Goal: Check status: Check status

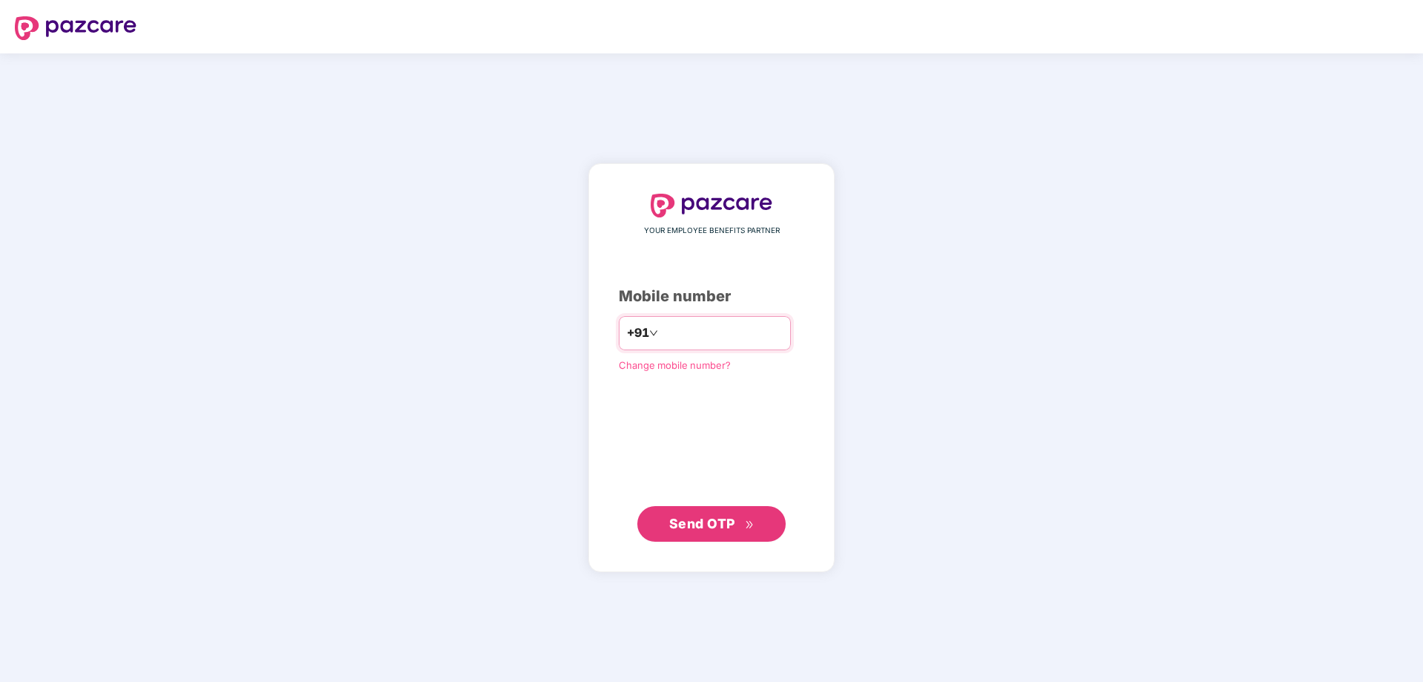
type input "**********"
click at [740, 517] on span "Send OTP" at bounding box center [711, 523] width 85 height 21
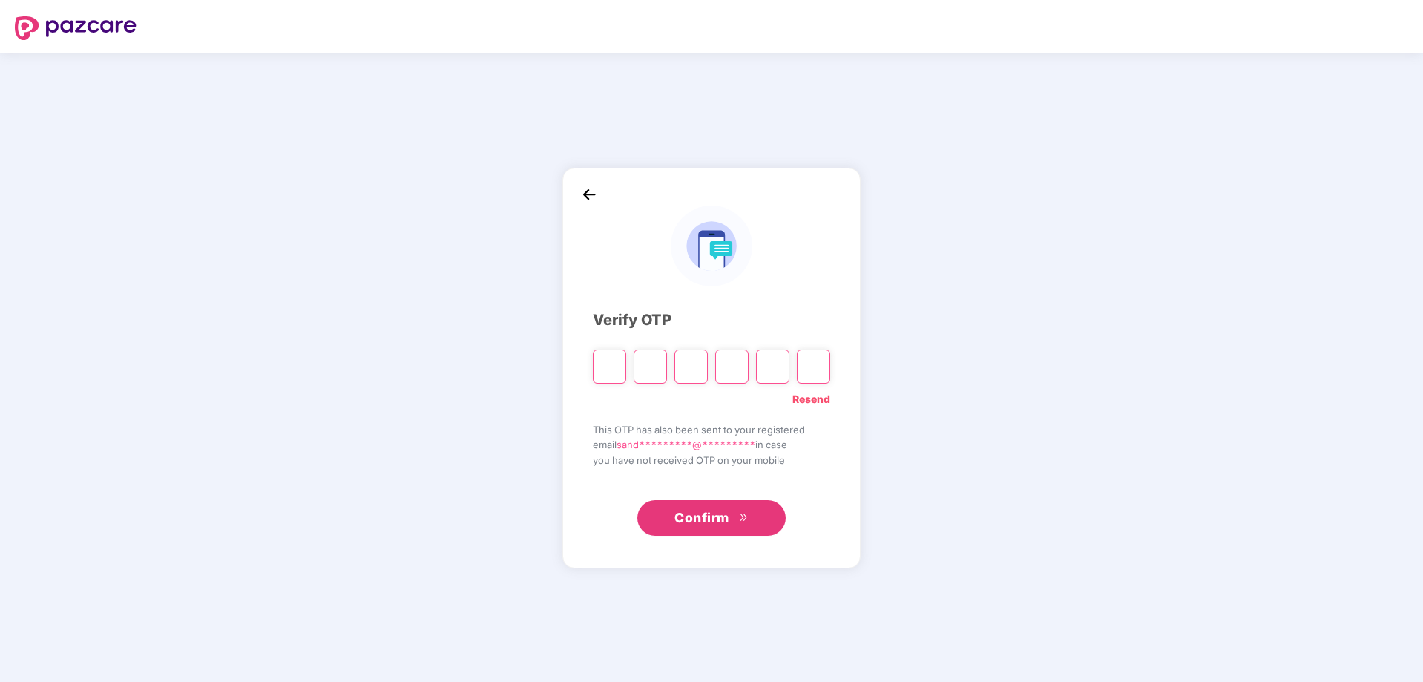
type input "*"
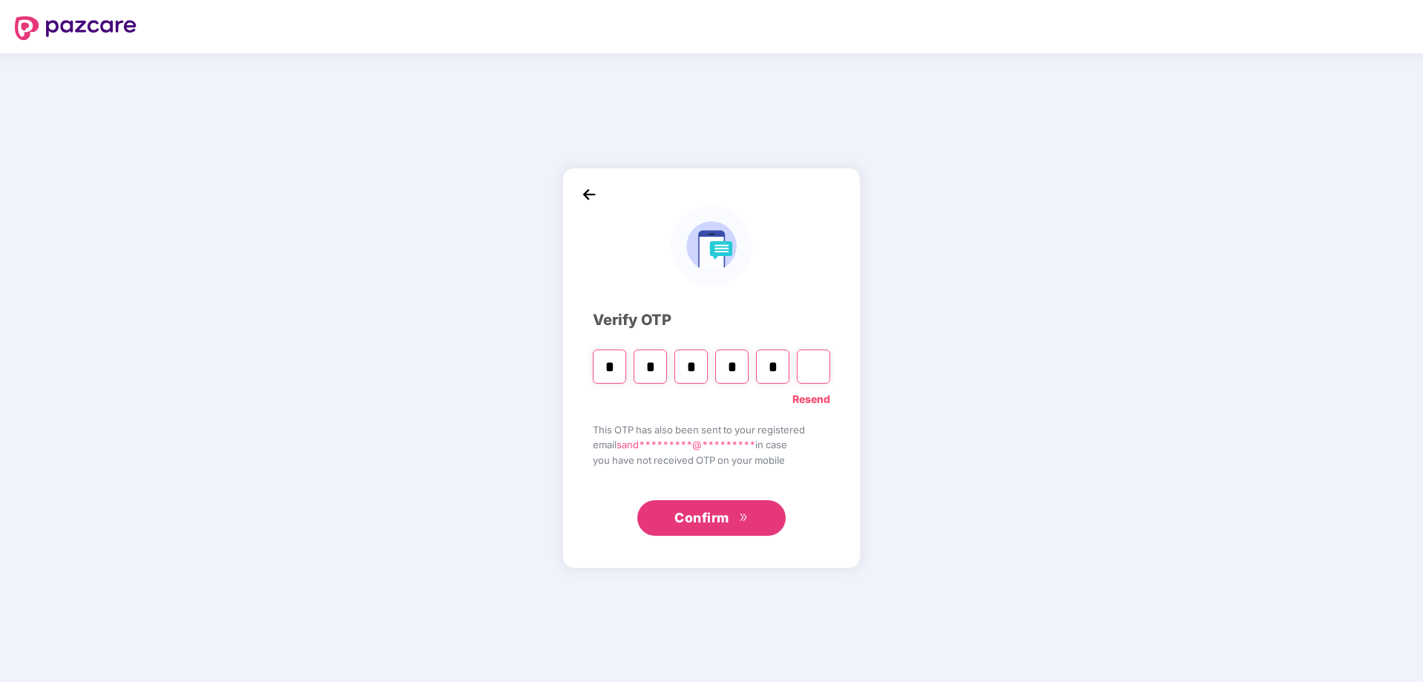
type input "*"
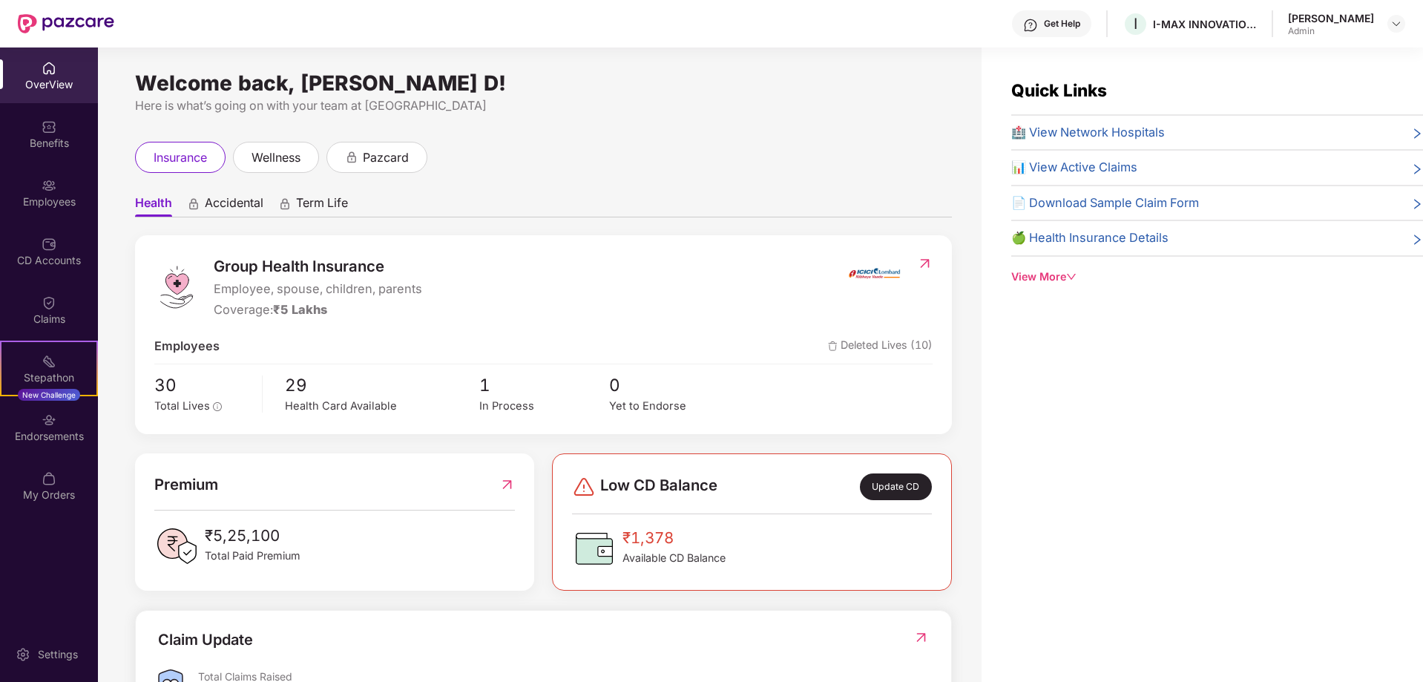
click at [1402, 236] on div "🍏 Health Insurance Details" at bounding box center [1217, 238] width 412 height 19
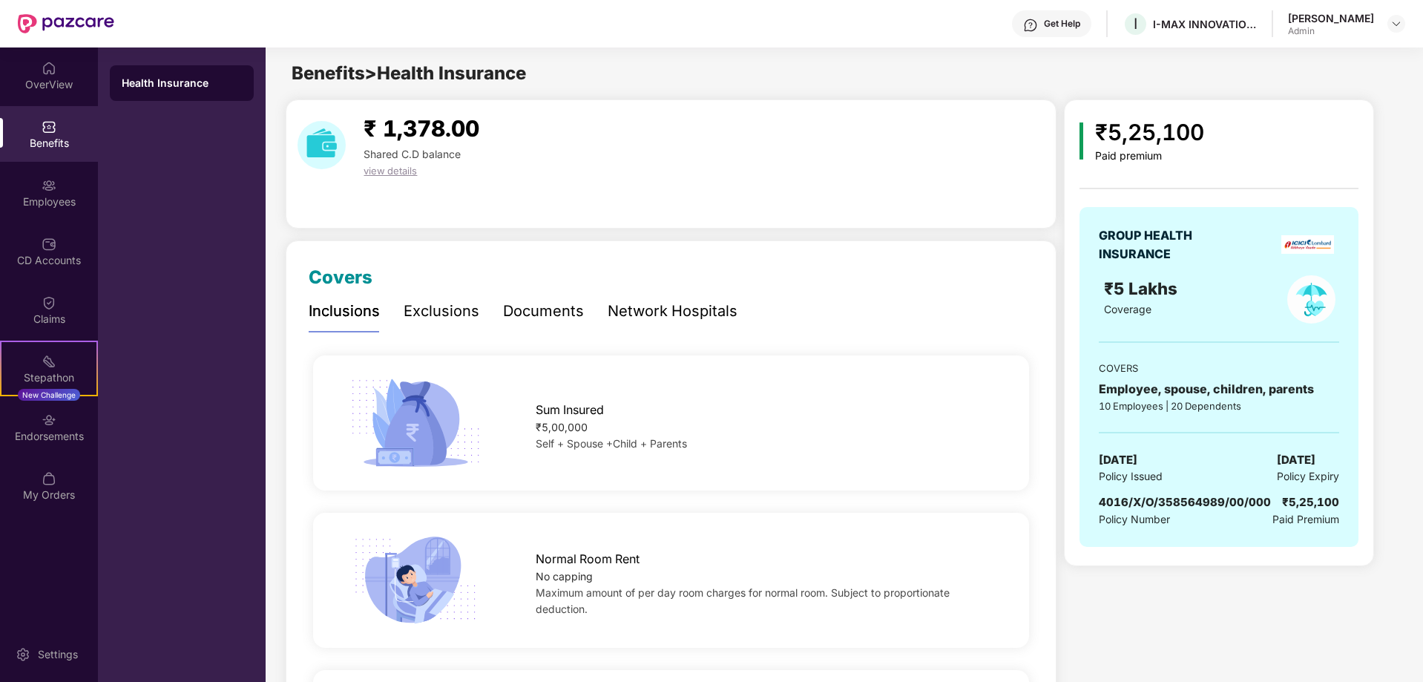
click at [550, 309] on div "Documents" at bounding box center [543, 311] width 81 height 23
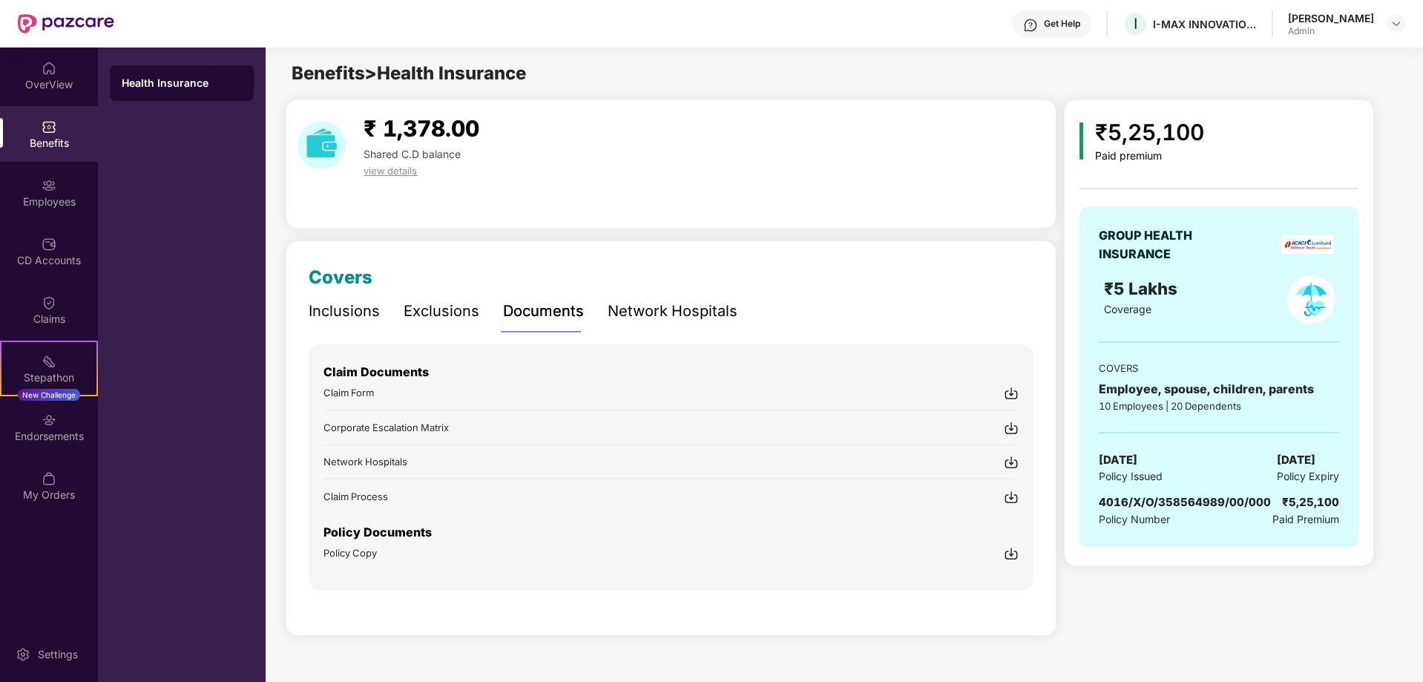
click at [1013, 548] on img at bounding box center [1011, 553] width 15 height 15
click at [50, 79] on div "OverView" at bounding box center [49, 84] width 98 height 15
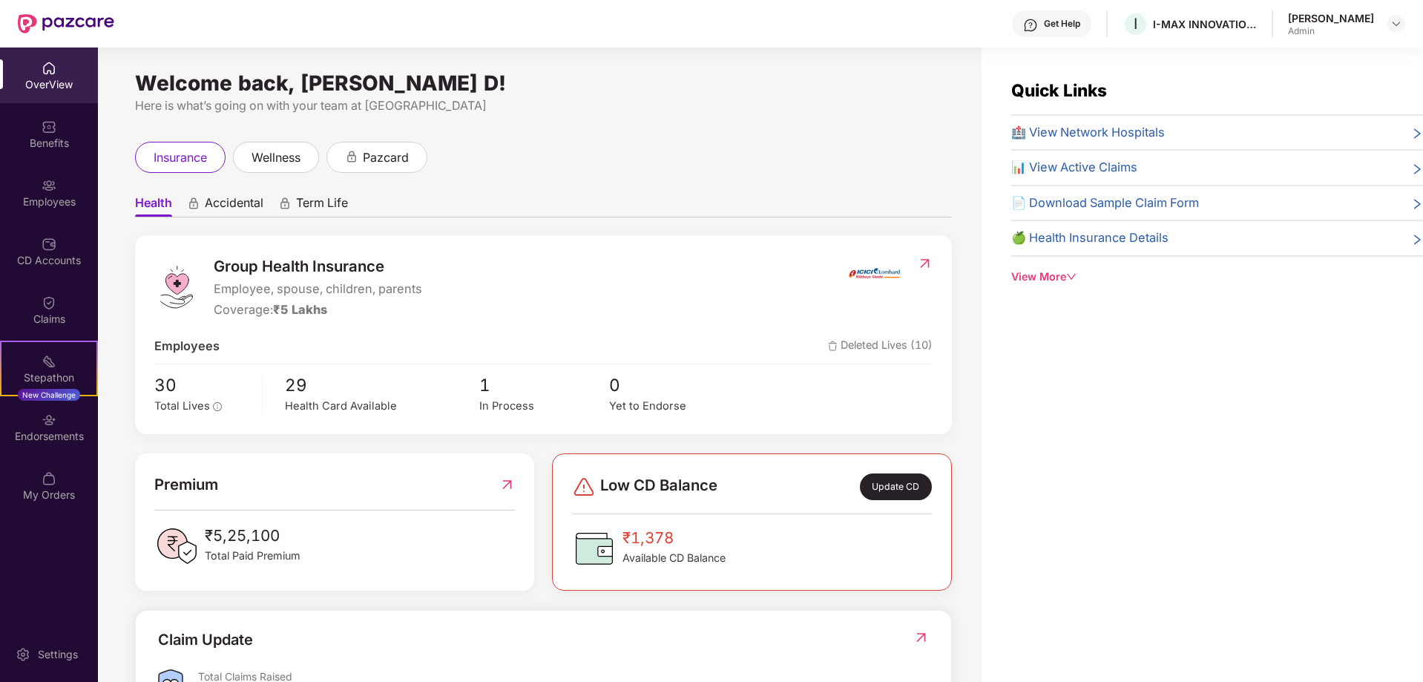
click at [1063, 277] on div "View More" at bounding box center [1217, 277] width 412 height 16
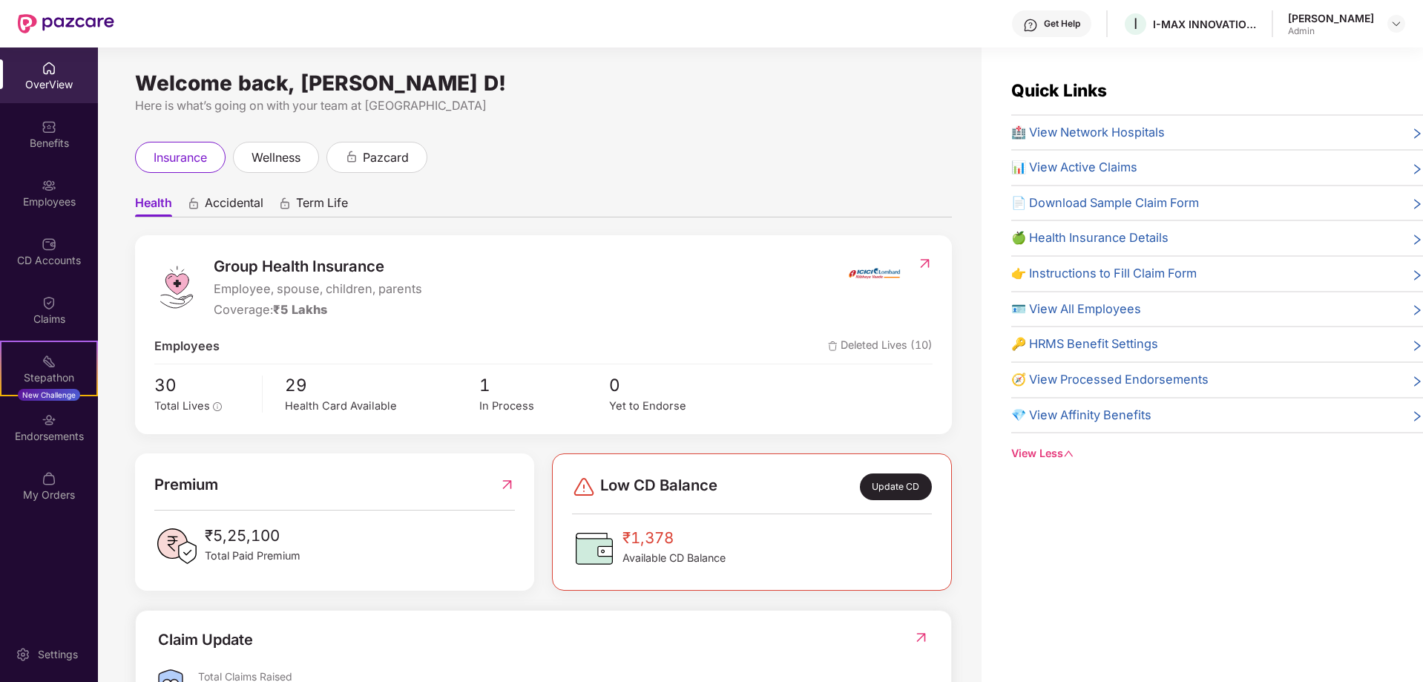
click at [1219, 414] on div "💎 View Affinity Benefits" at bounding box center [1217, 415] width 412 height 19
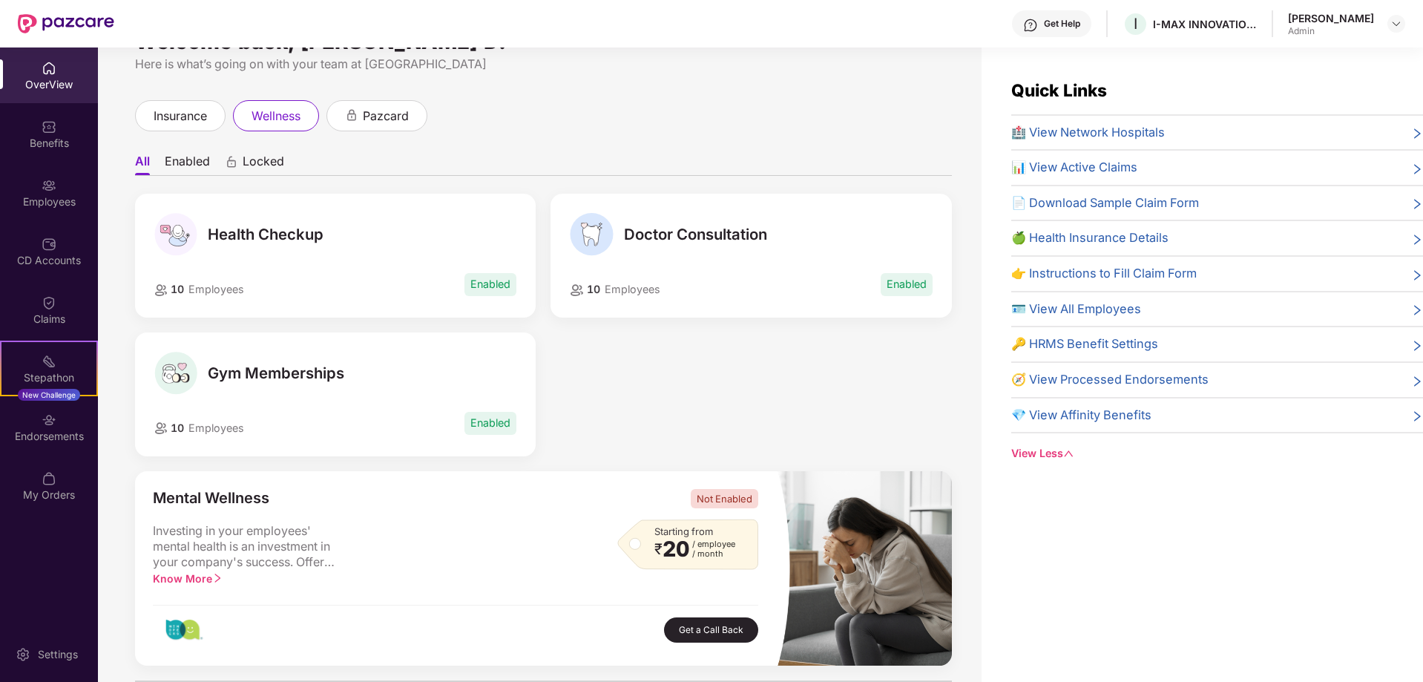
scroll to position [74, 0]
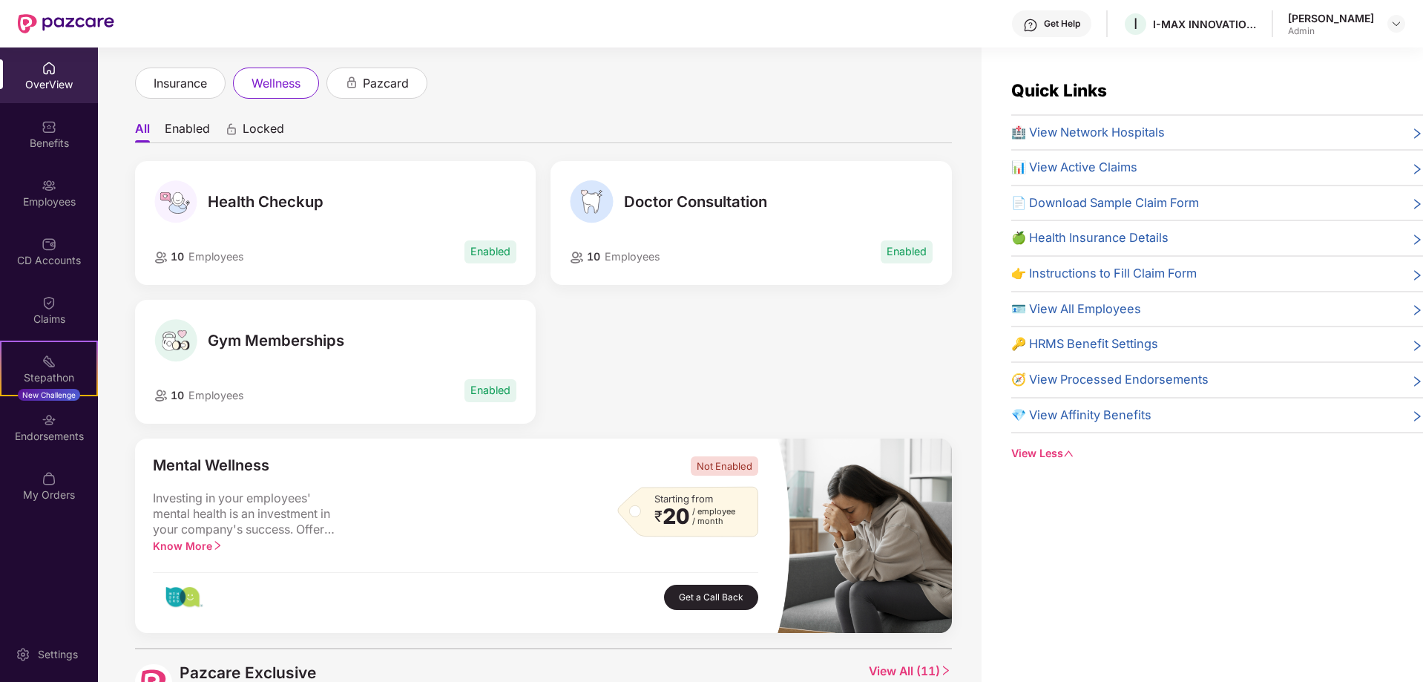
click at [270, 194] on span "Health Checkup" at bounding box center [266, 202] width 116 height 18
click at [285, 220] on div "Health Checkup" at bounding box center [335, 201] width 363 height 43
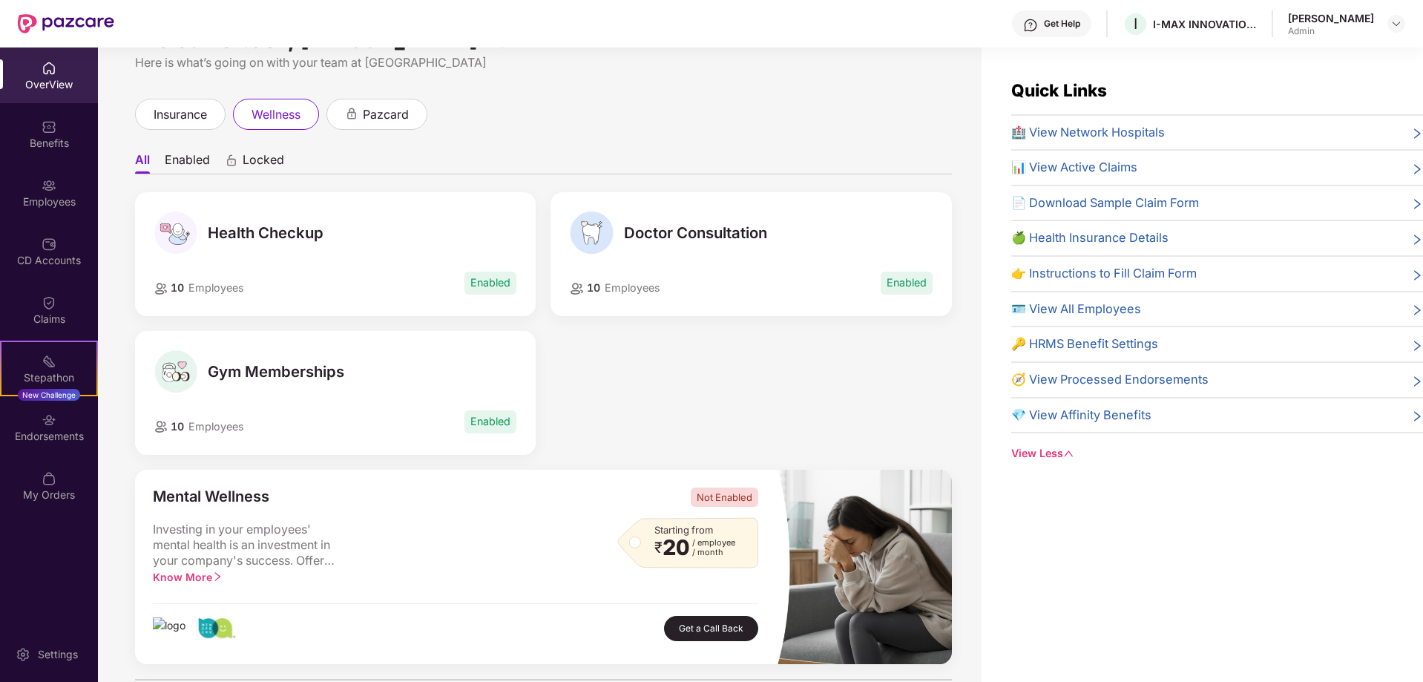
scroll to position [0, 0]
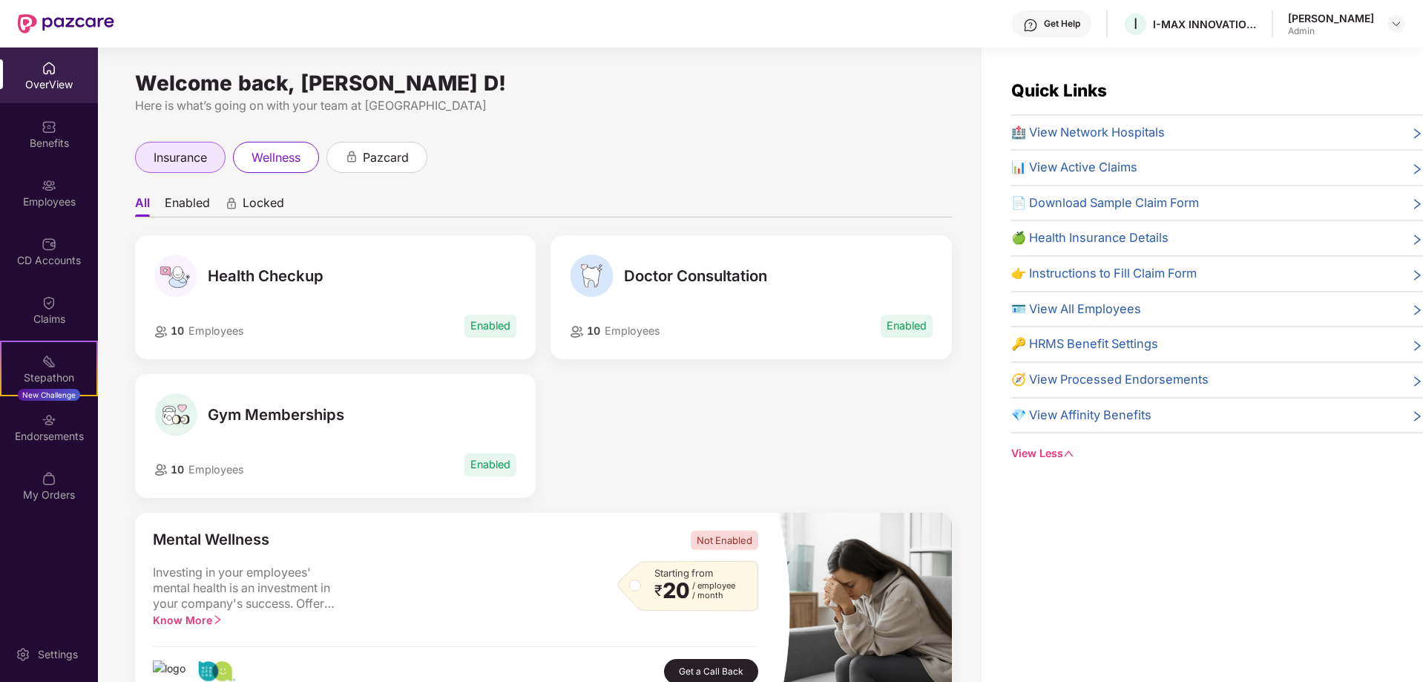
click at [180, 162] on span "insurance" at bounding box center [180, 157] width 53 height 19
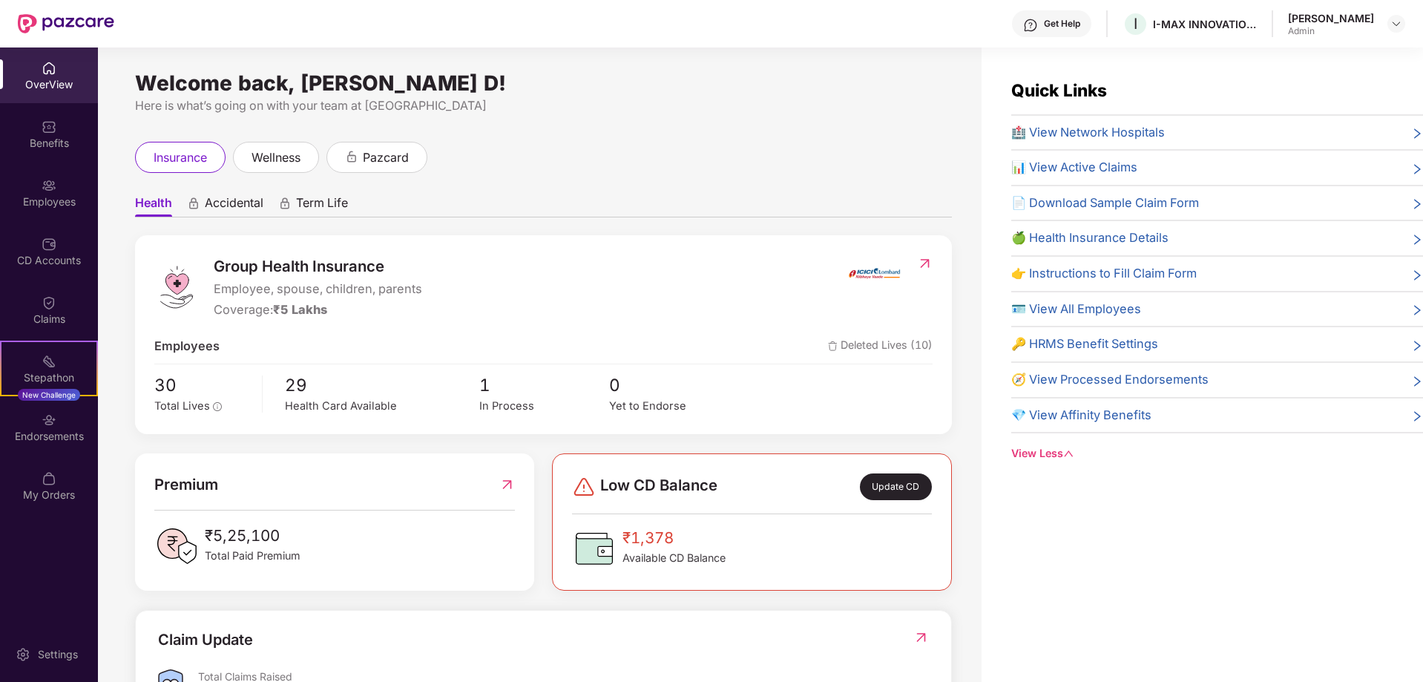
click at [214, 197] on span "Accidental" at bounding box center [234, 206] width 59 height 22
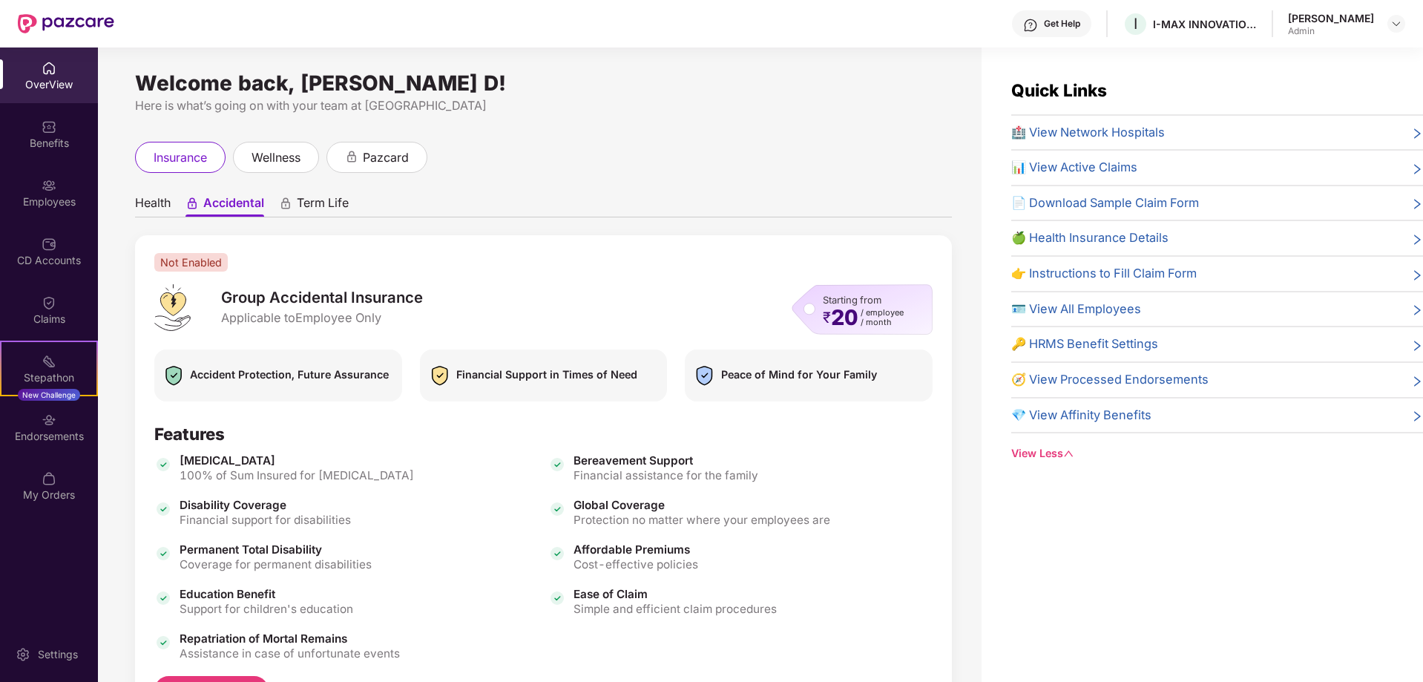
click at [159, 199] on span "Health" at bounding box center [153, 206] width 36 height 22
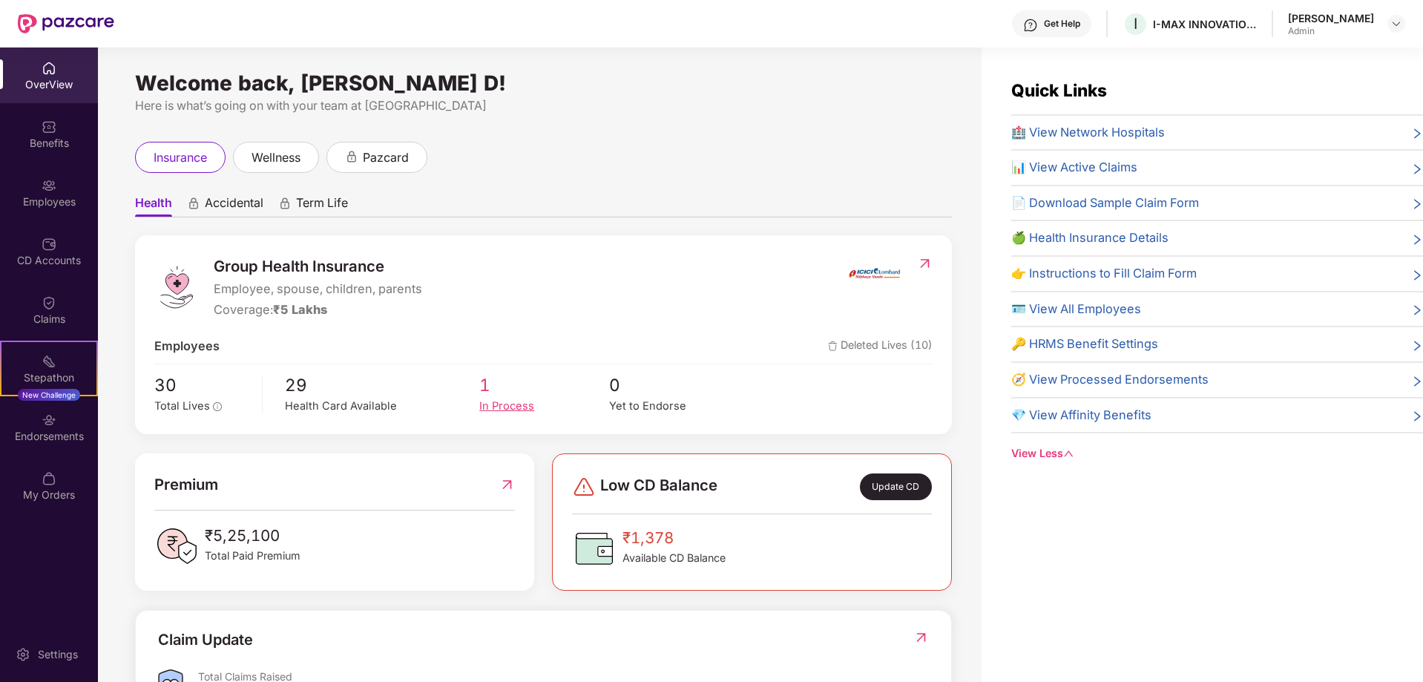
click at [484, 386] on span "1" at bounding box center [544, 385] width 130 height 27
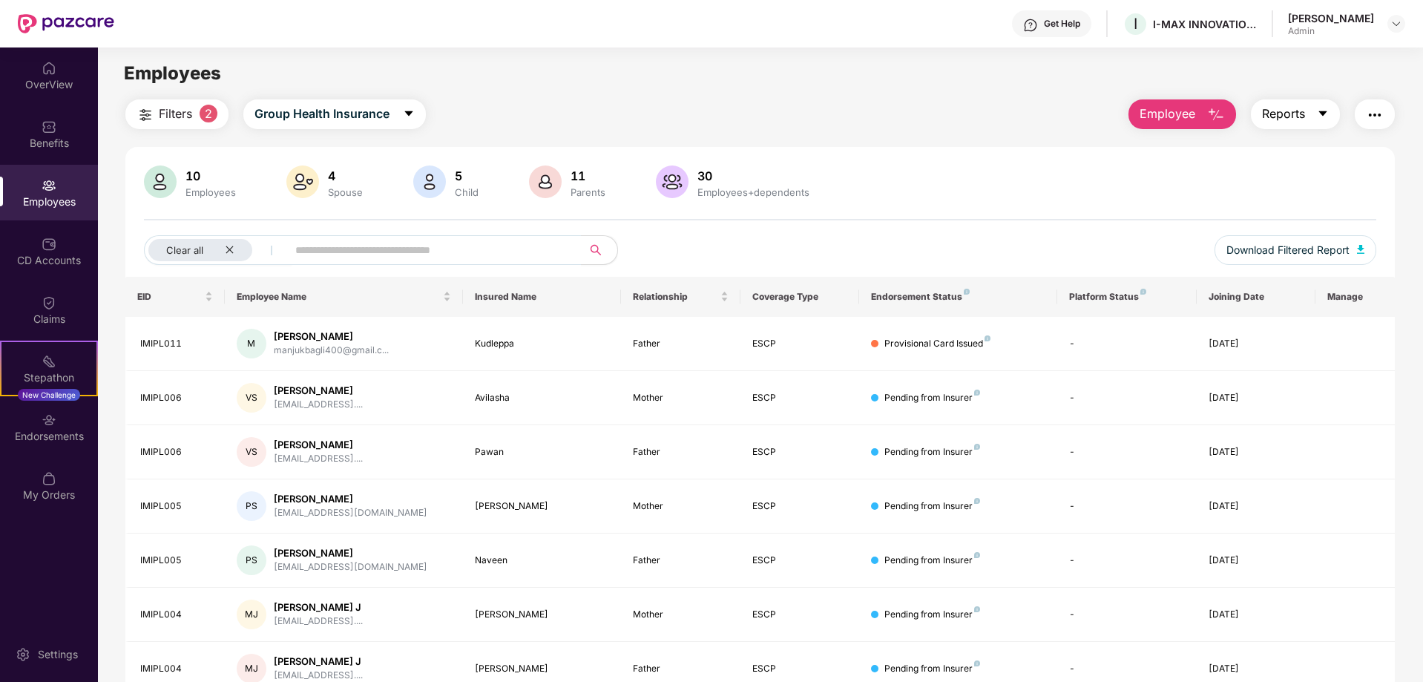
click at [1328, 109] on button "Reports" at bounding box center [1295, 114] width 89 height 30
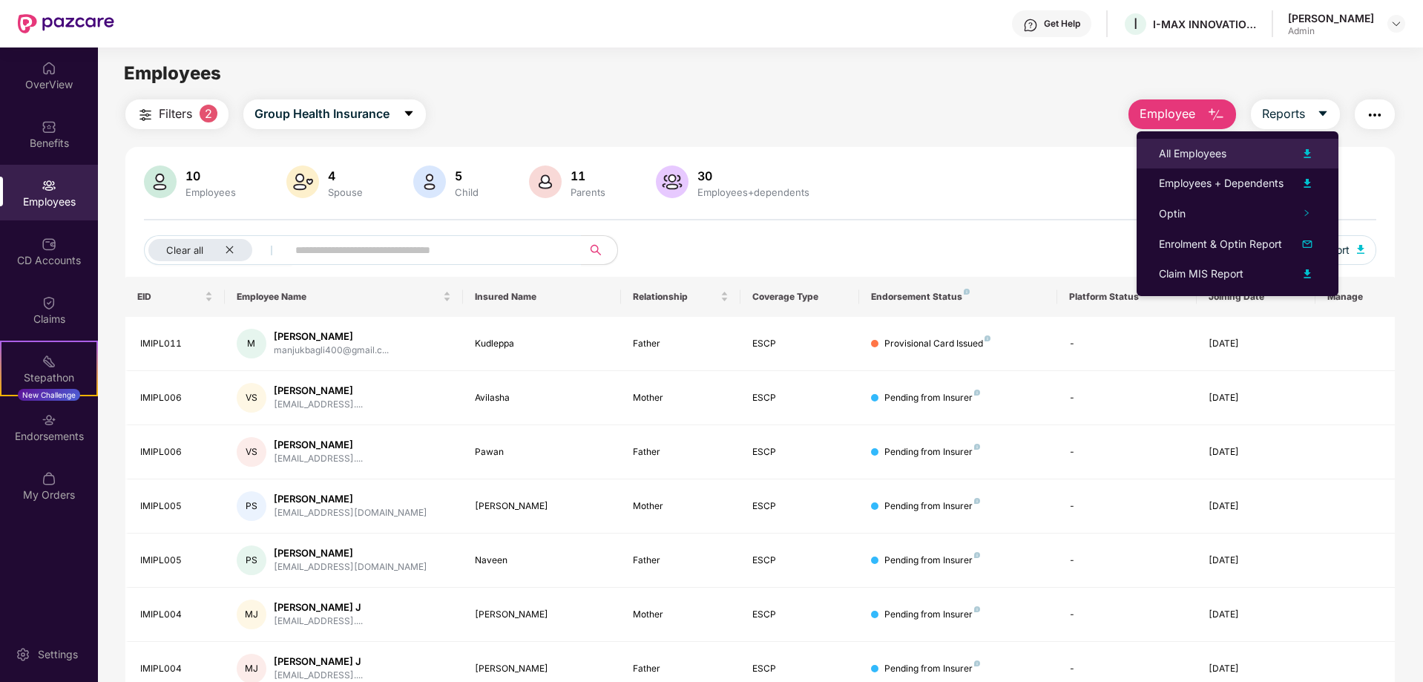
click at [1175, 139] on li "All Employees" at bounding box center [1238, 154] width 202 height 30
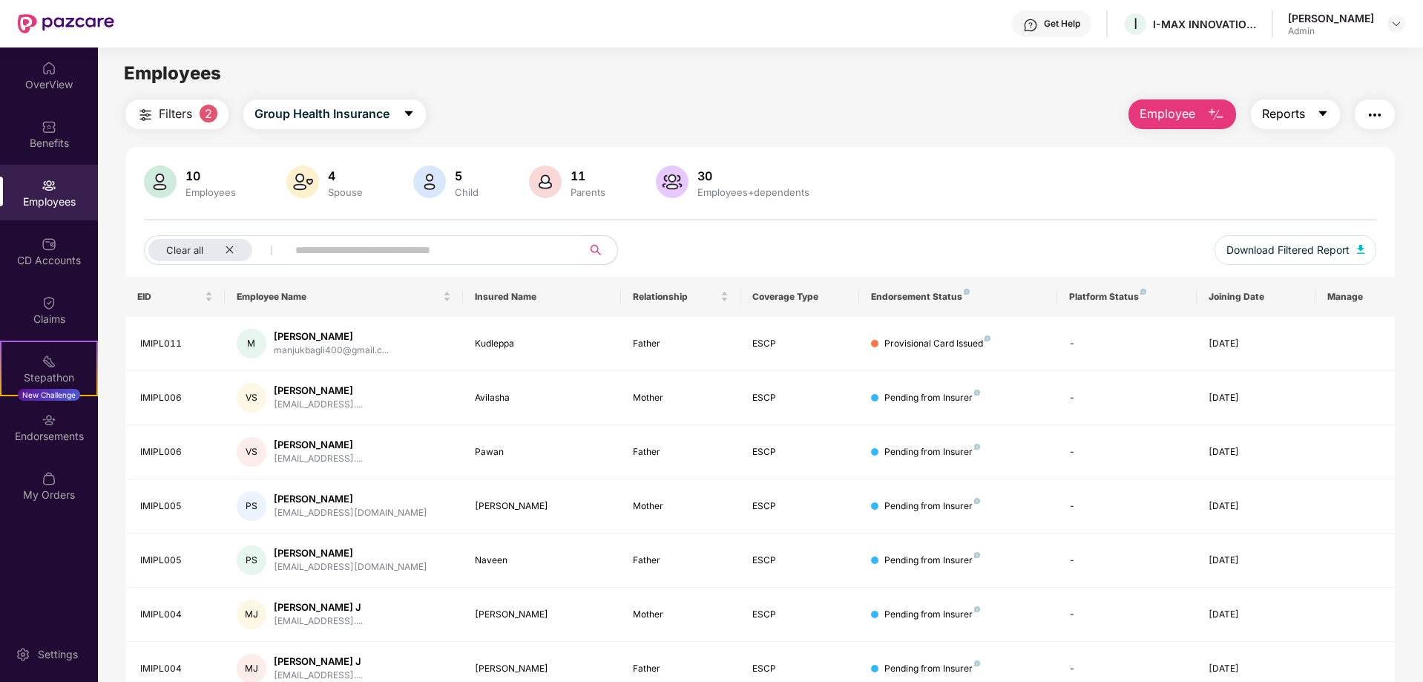
click at [1285, 115] on span "Reports" at bounding box center [1283, 114] width 43 height 19
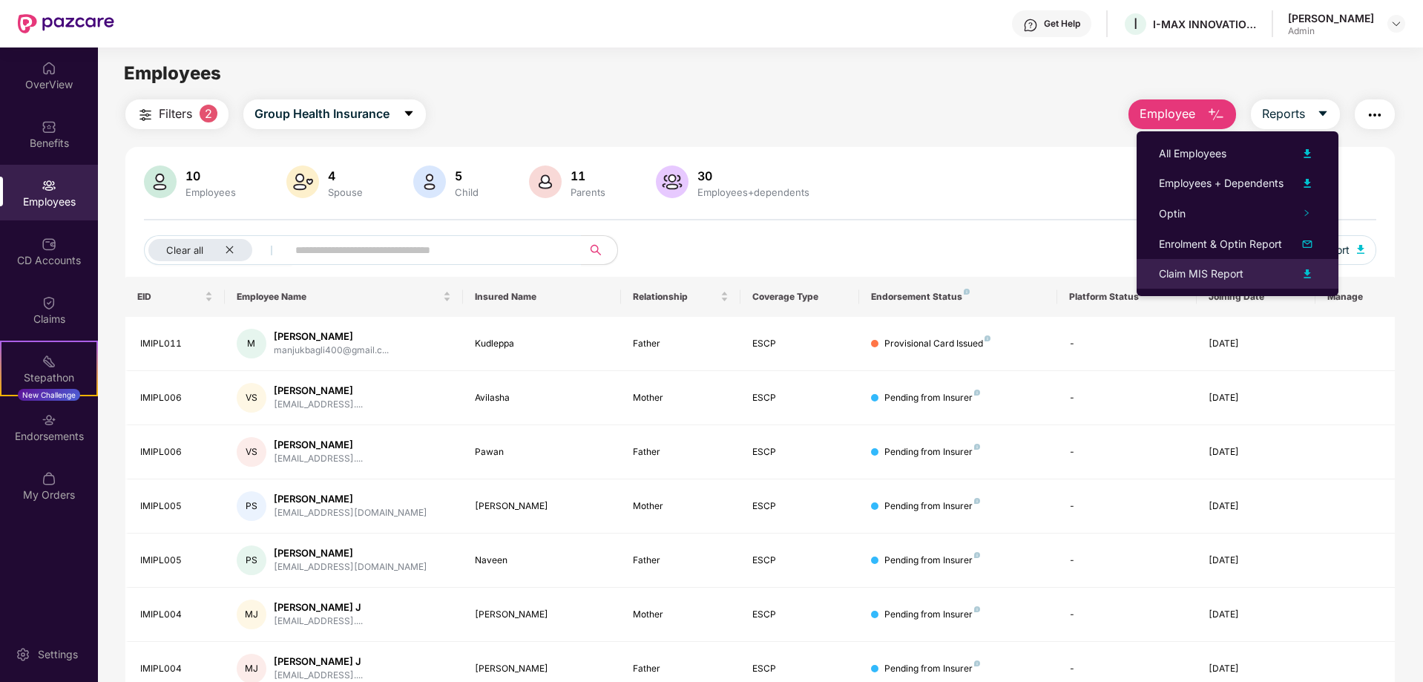
click at [1220, 265] on div "Claim MIS Report" at bounding box center [1237, 274] width 157 height 18
